Goal: Use online tool/utility

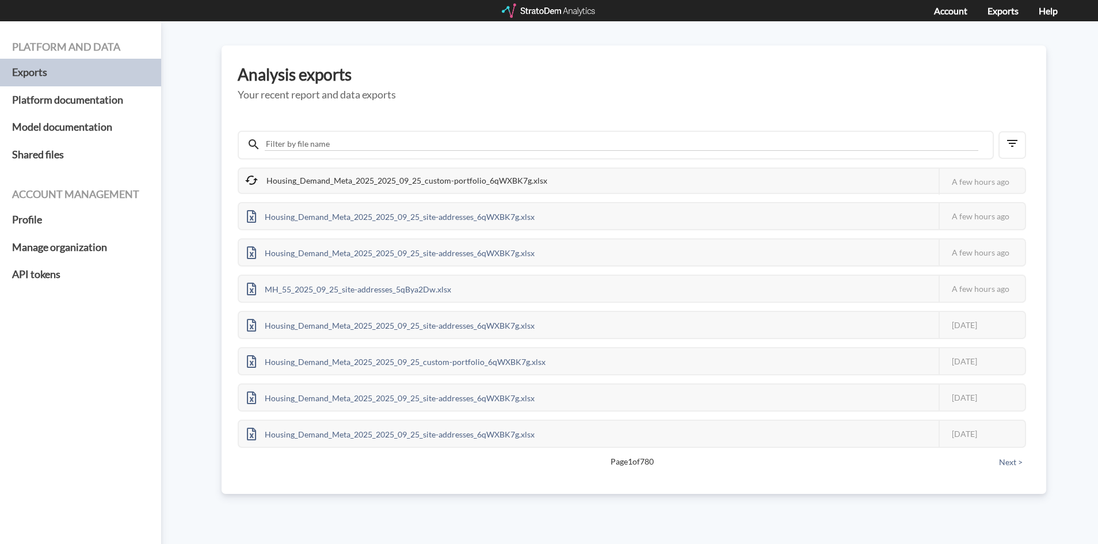
click at [520, 12] on div at bounding box center [549, 10] width 95 height 14
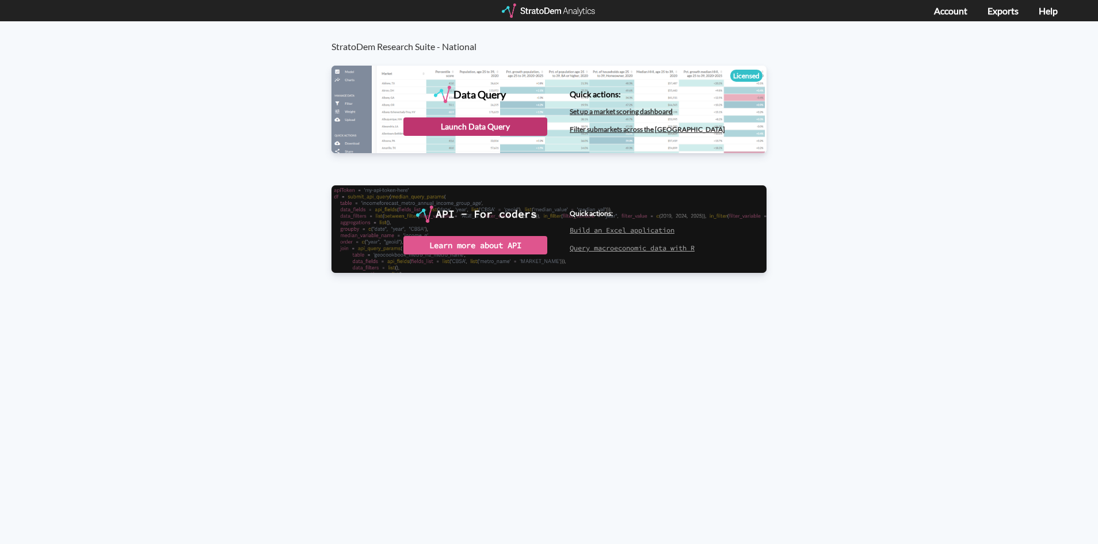
click at [440, 124] on div "Launch Data Query" at bounding box center [475, 126] width 144 height 18
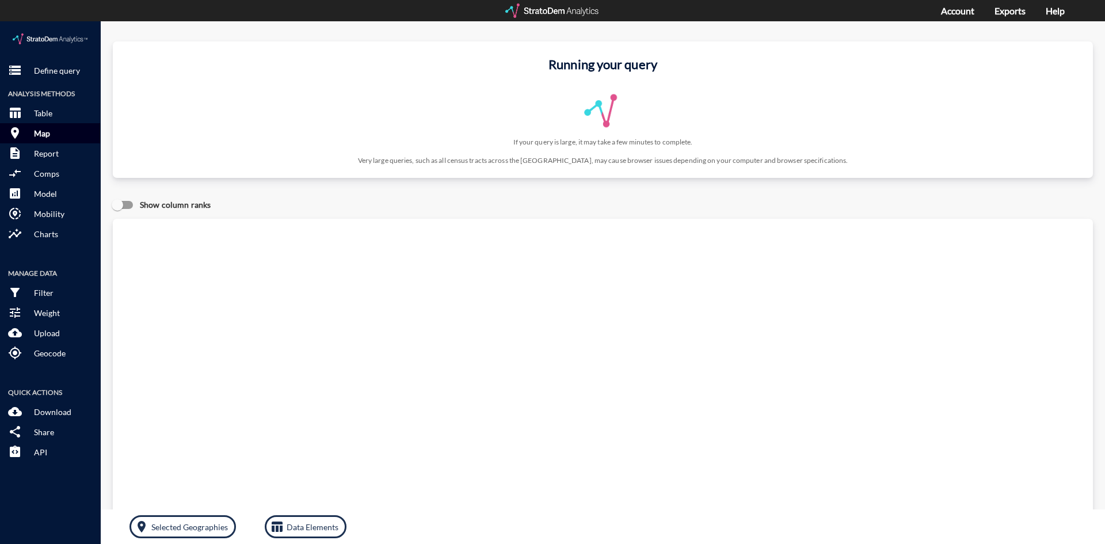
click button "room Map"
